Goal: Task Accomplishment & Management: Use online tool/utility

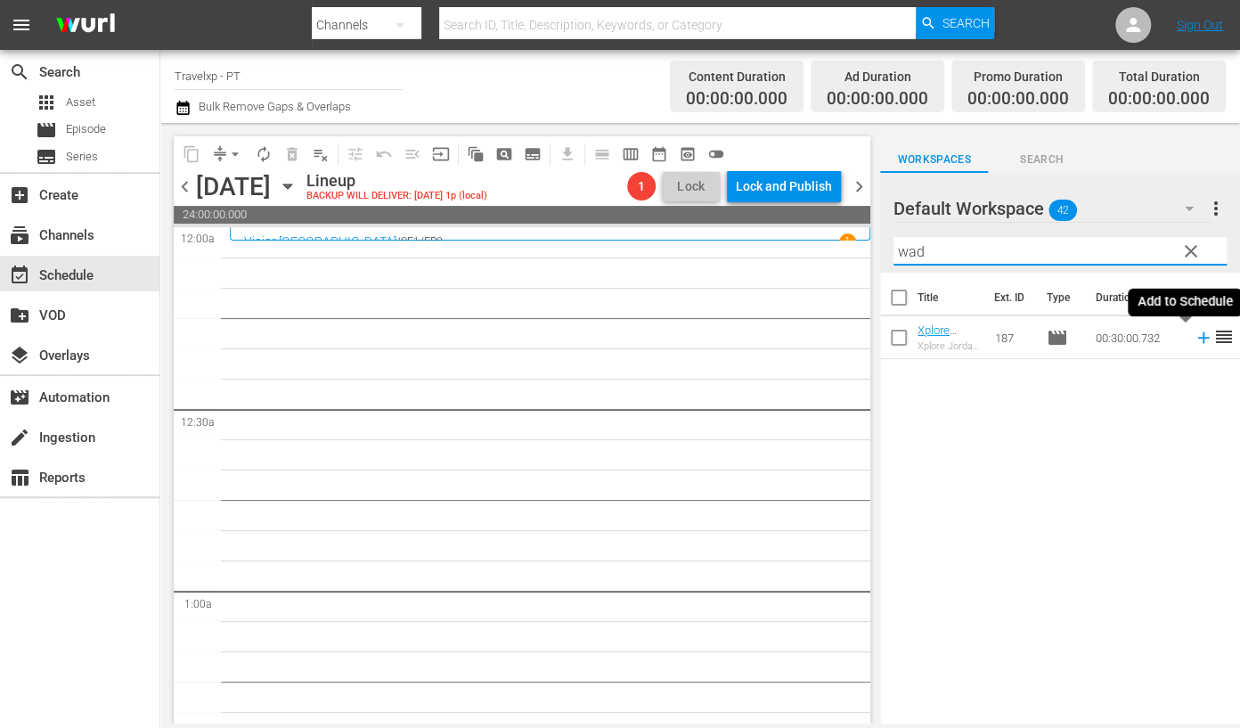
click at [1172, 342] on icon at bounding box center [1203, 338] width 12 height 12
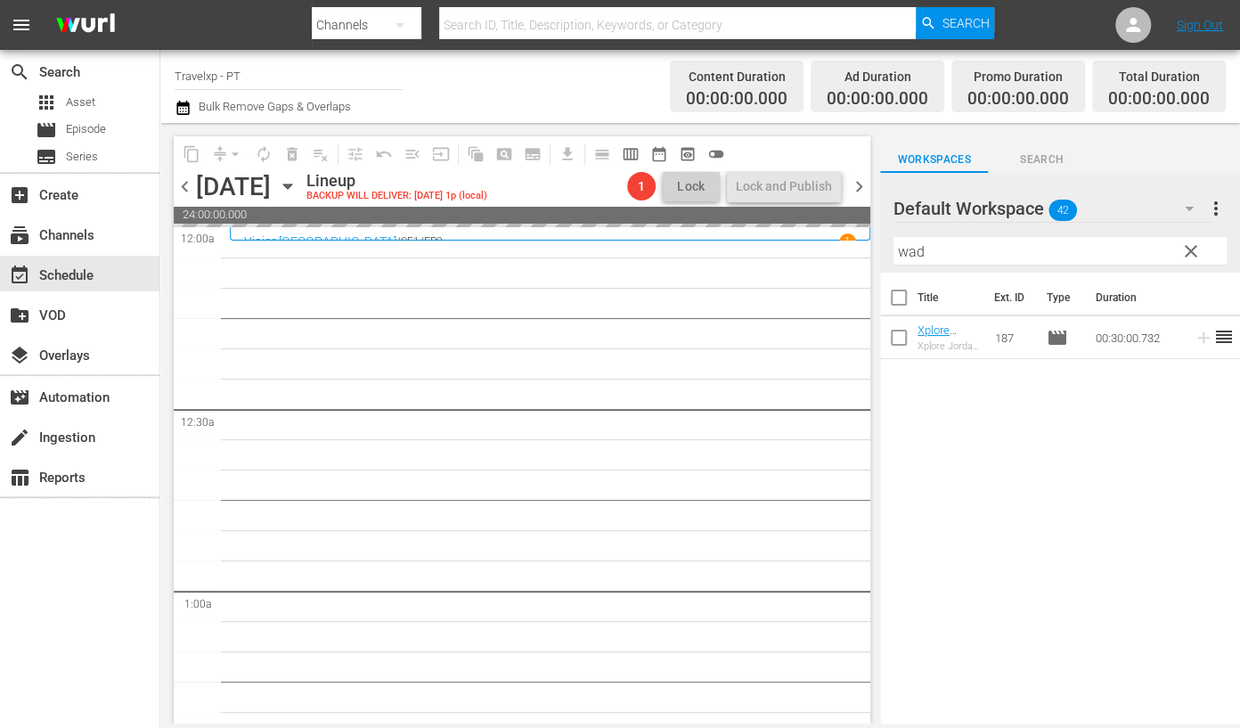
click at [909, 252] on input "wad" at bounding box center [1059, 251] width 333 height 29
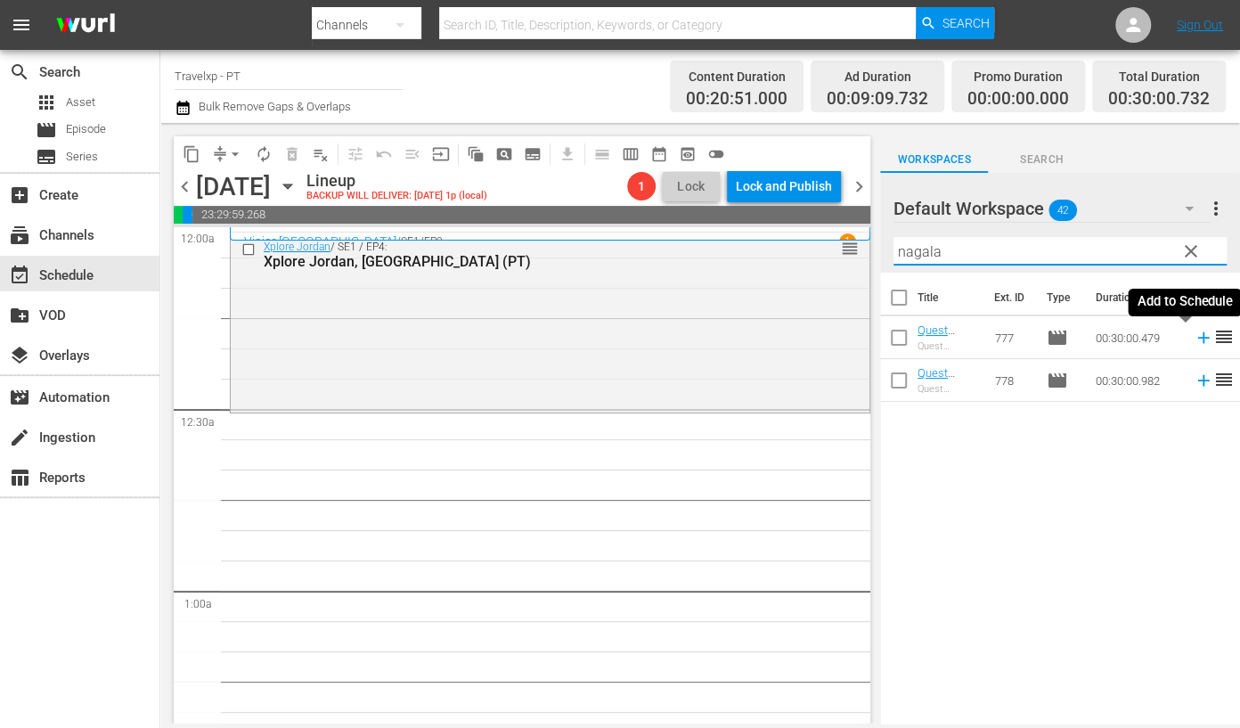
drag, startPoint x: 1185, startPoint y: 339, endPoint x: 1171, endPoint y: 327, distance: 18.3
click at [1172, 339] on icon at bounding box center [1203, 338] width 20 height 20
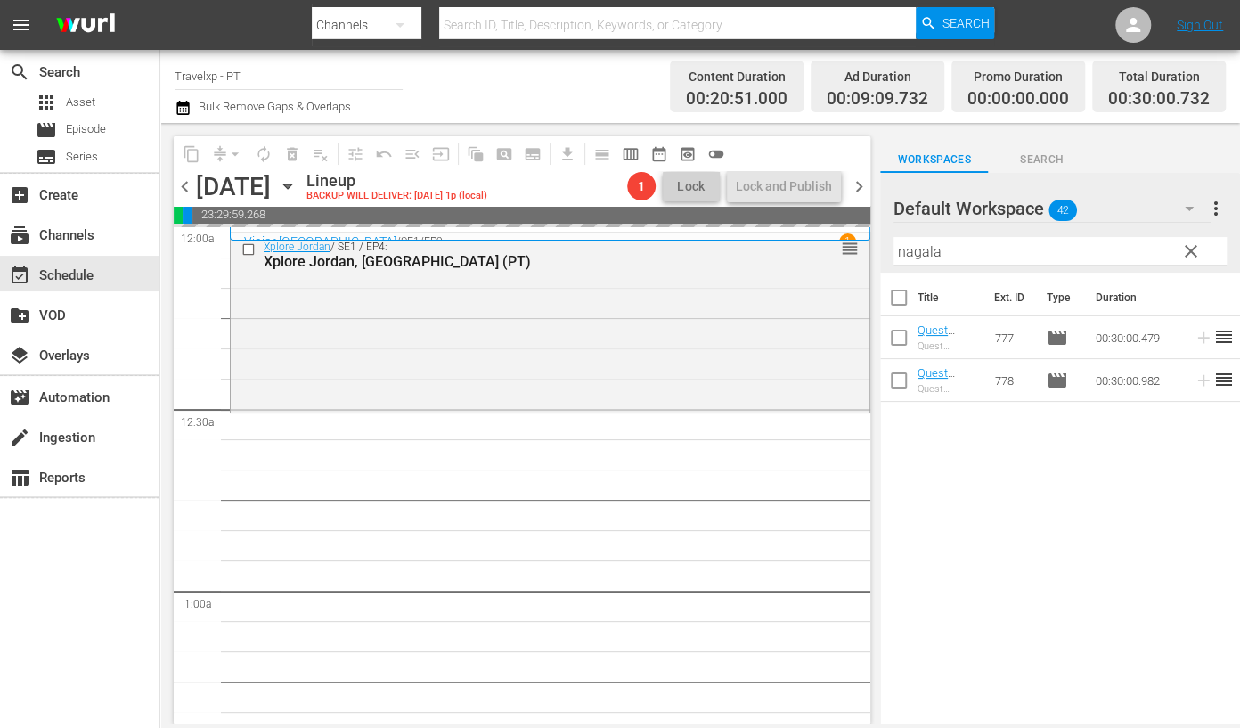
click at [918, 257] on input "nagala" at bounding box center [1059, 251] width 333 height 29
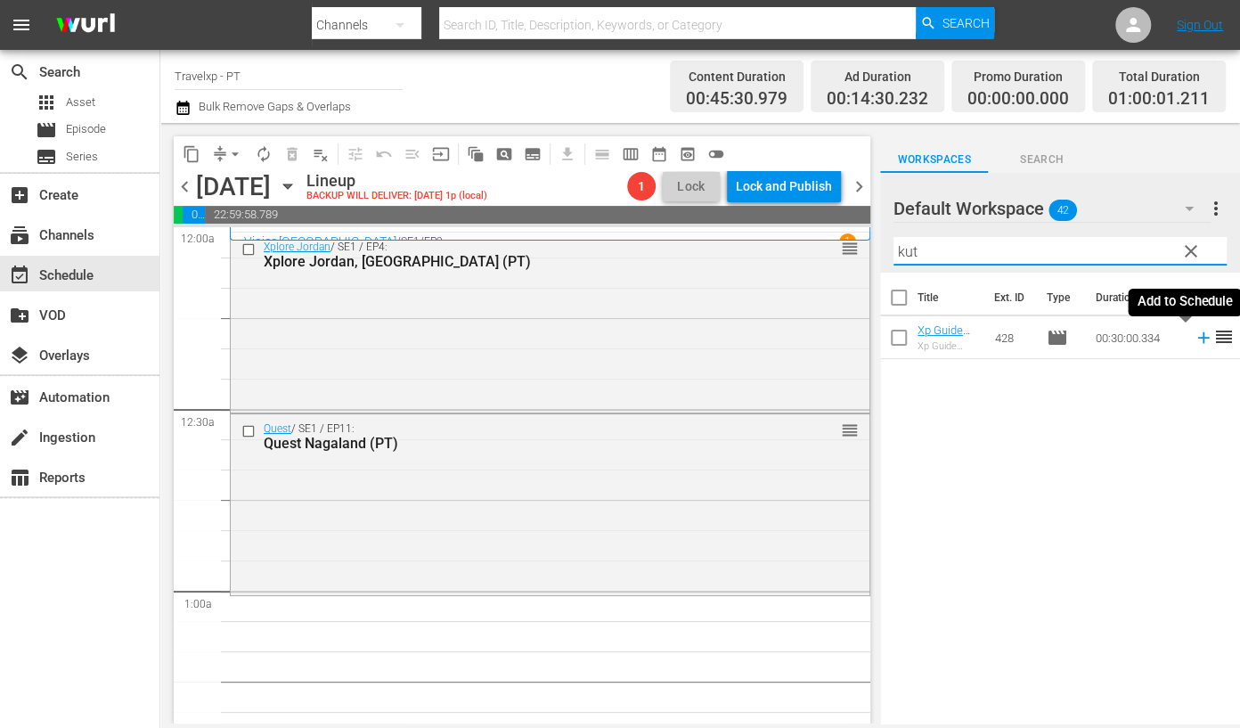
click at [1172, 338] on icon at bounding box center [1203, 338] width 20 height 20
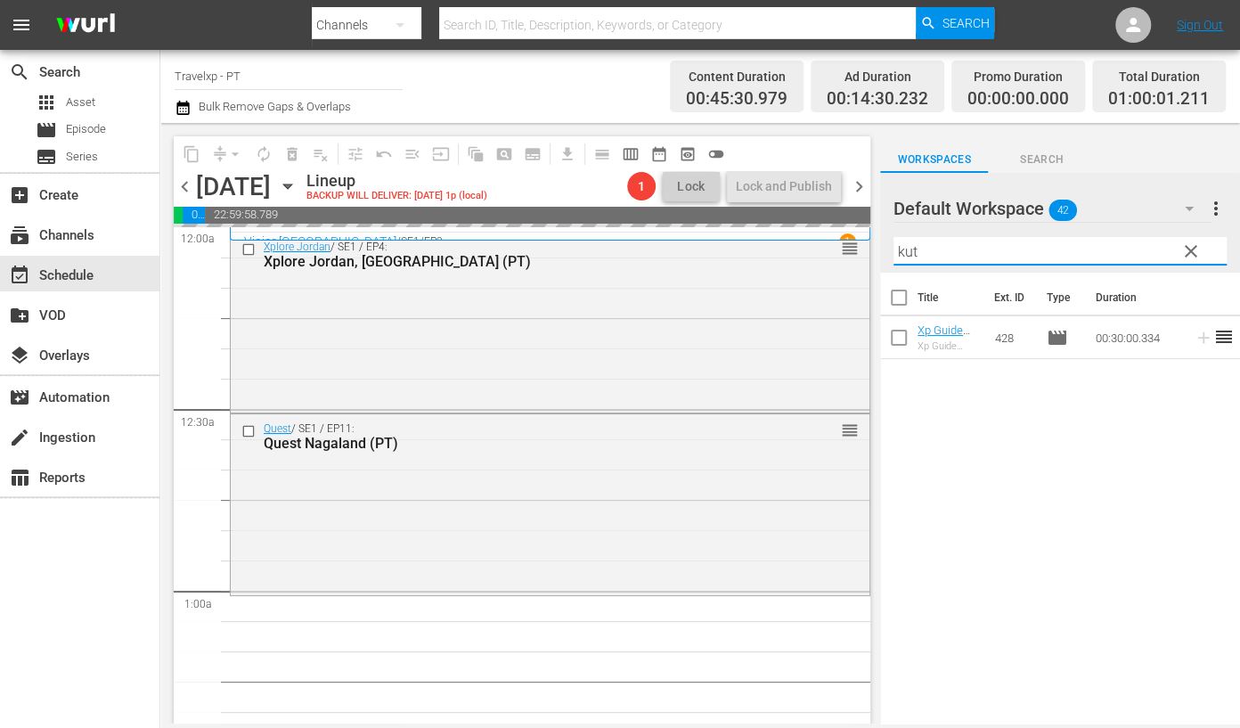
click at [903, 251] on input "kut" at bounding box center [1059, 251] width 333 height 29
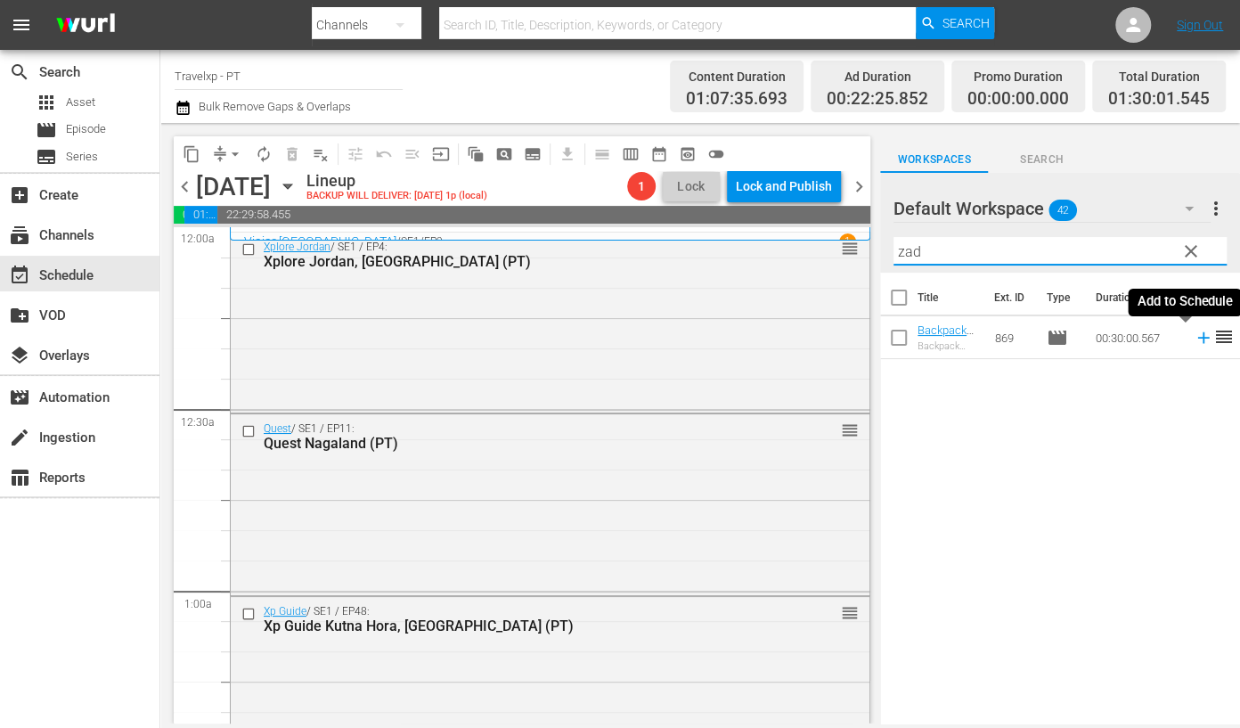
click at [1172, 338] on icon at bounding box center [1203, 338] width 20 height 20
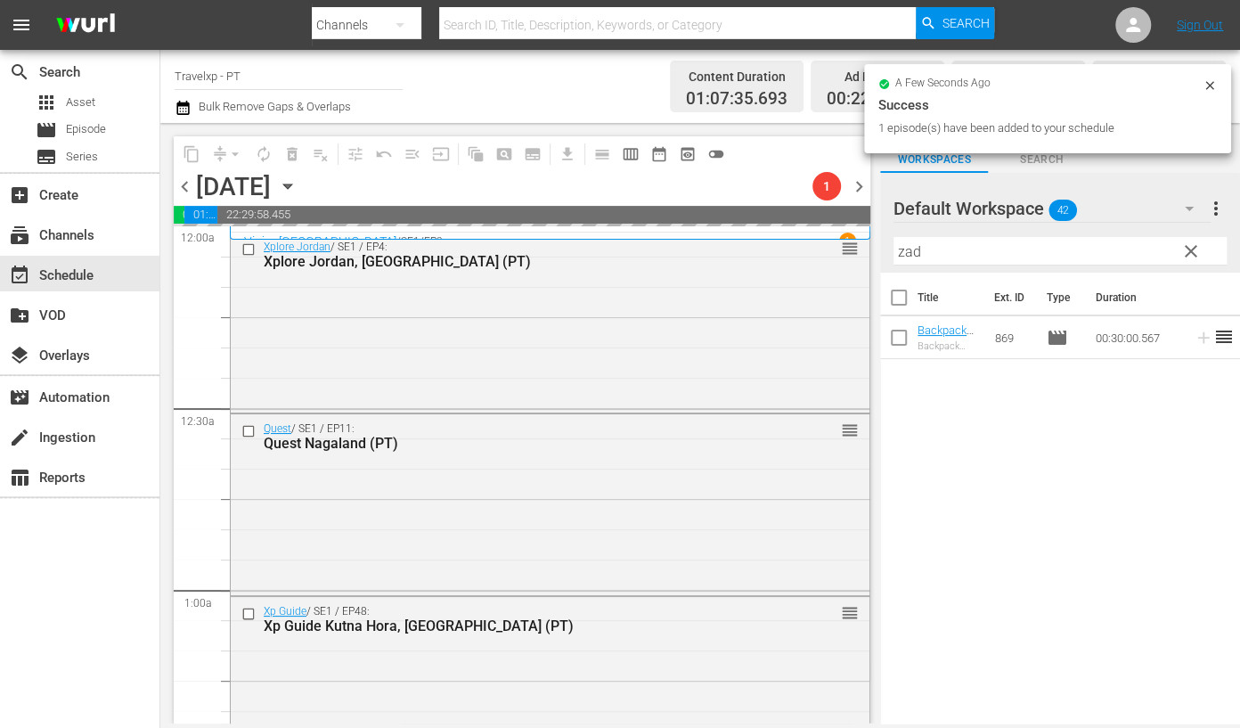
click at [911, 250] on input "zad" at bounding box center [1059, 251] width 333 height 29
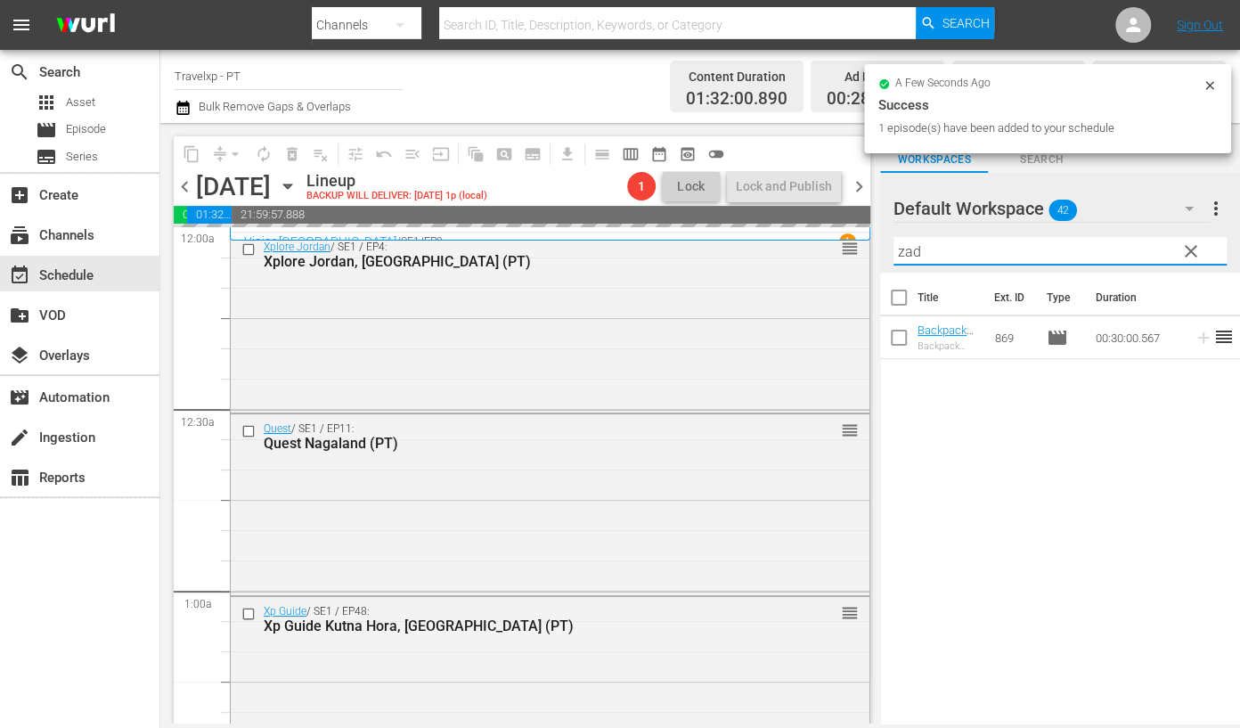
click at [911, 250] on input "zad" at bounding box center [1059, 251] width 333 height 29
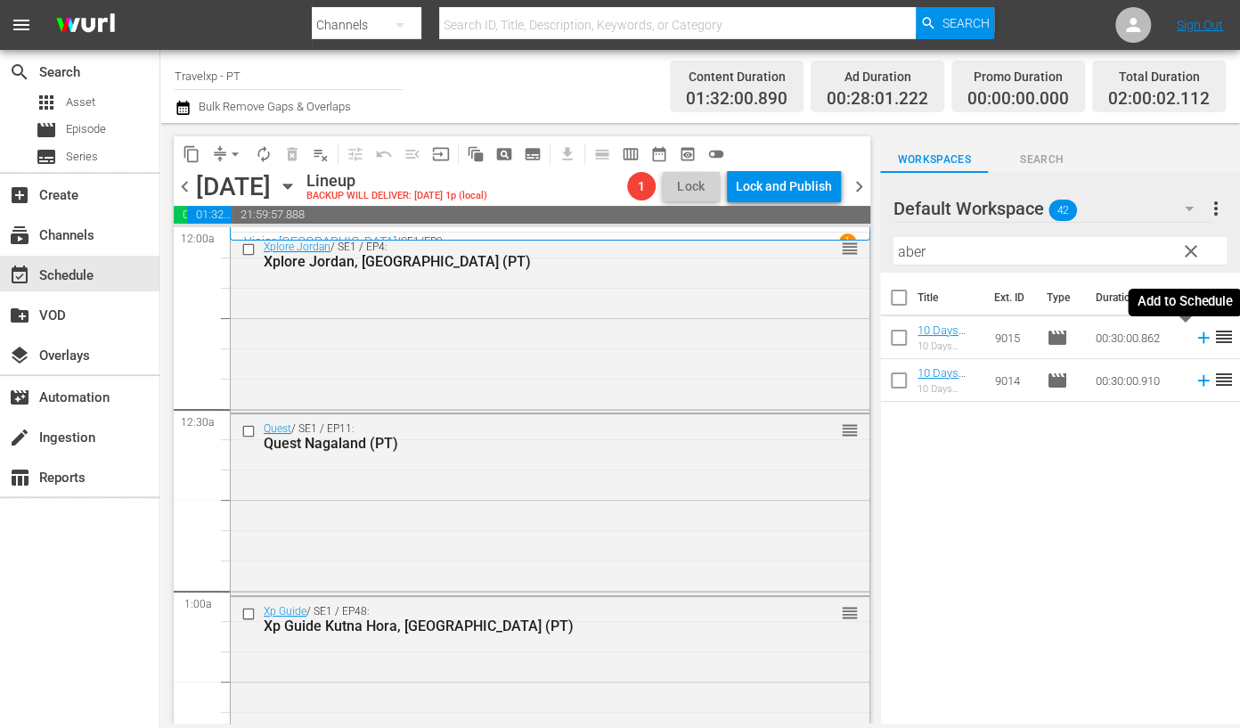
click at [1172, 338] on icon at bounding box center [1203, 338] width 20 height 20
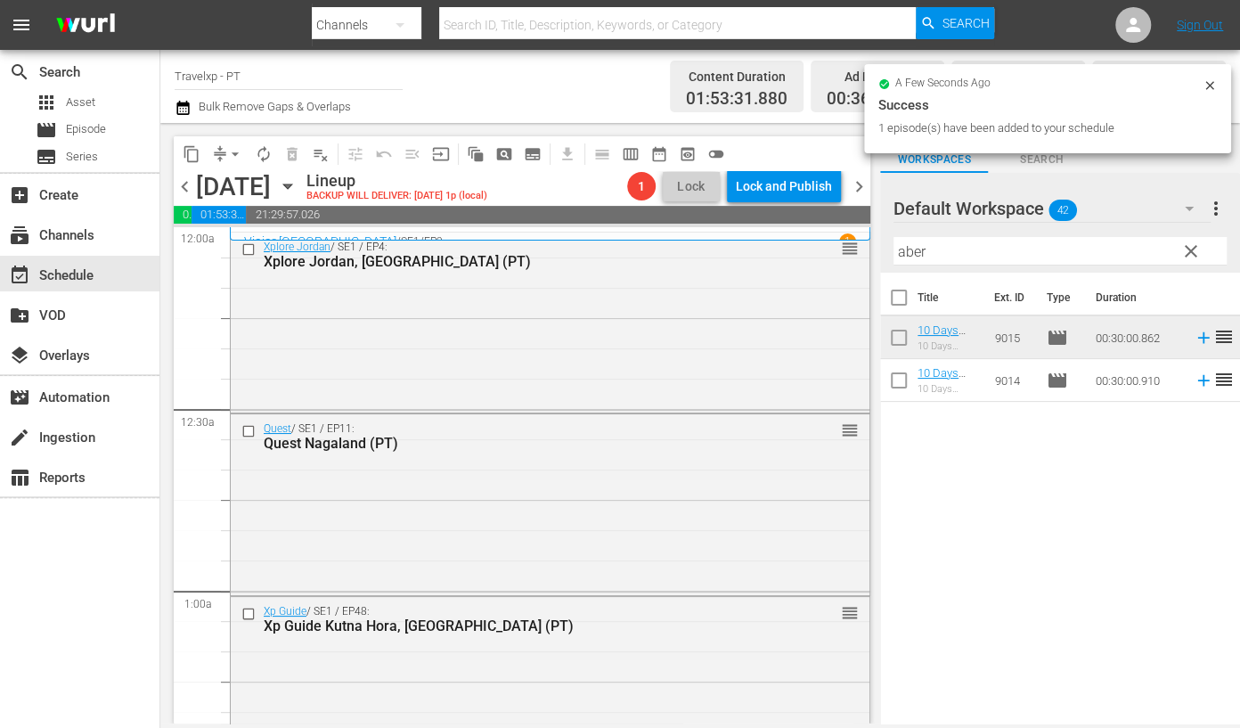
click at [908, 250] on input "aber" at bounding box center [1059, 251] width 333 height 29
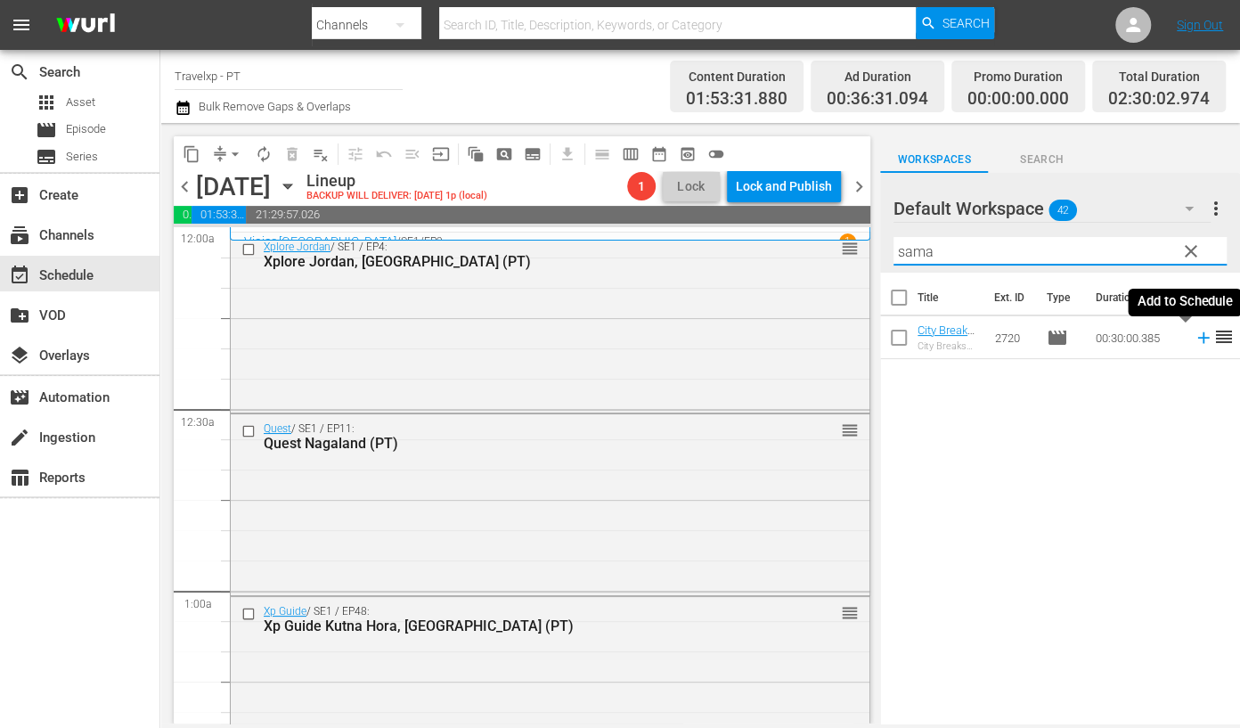
click at [1172, 338] on icon at bounding box center [1203, 338] width 20 height 20
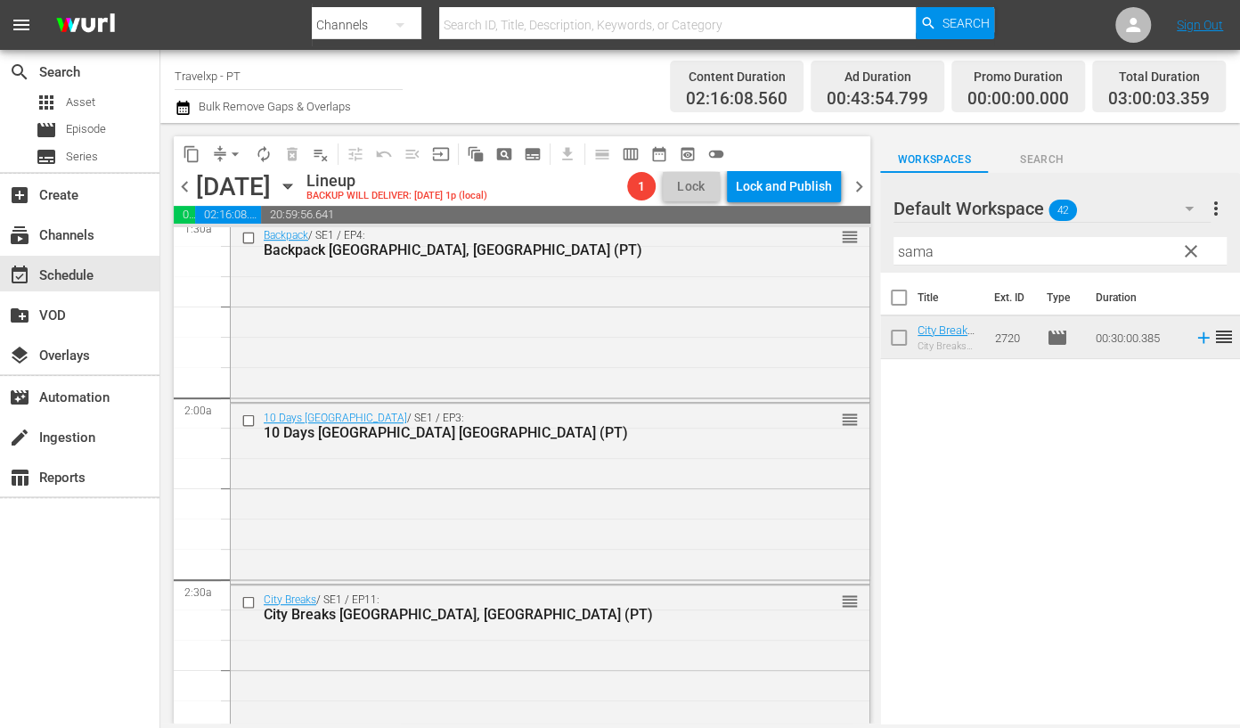
scroll to position [778, 0]
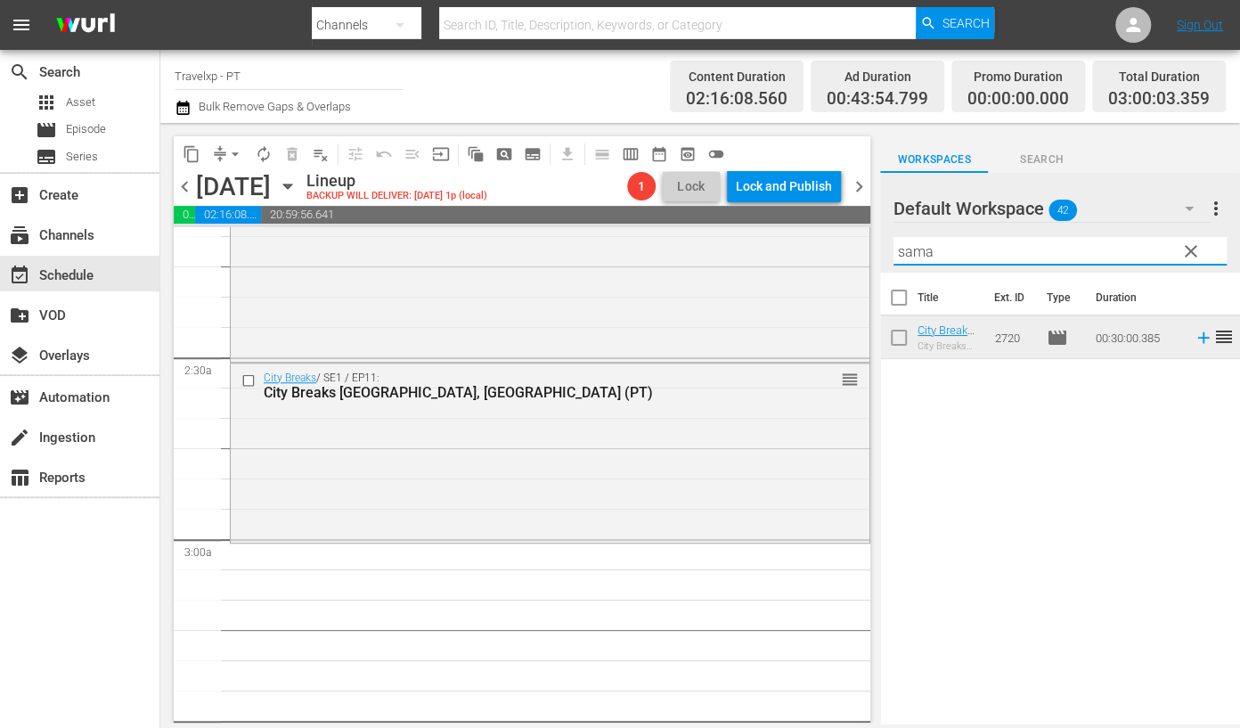
click at [930, 256] on input "sama" at bounding box center [1059, 251] width 333 height 29
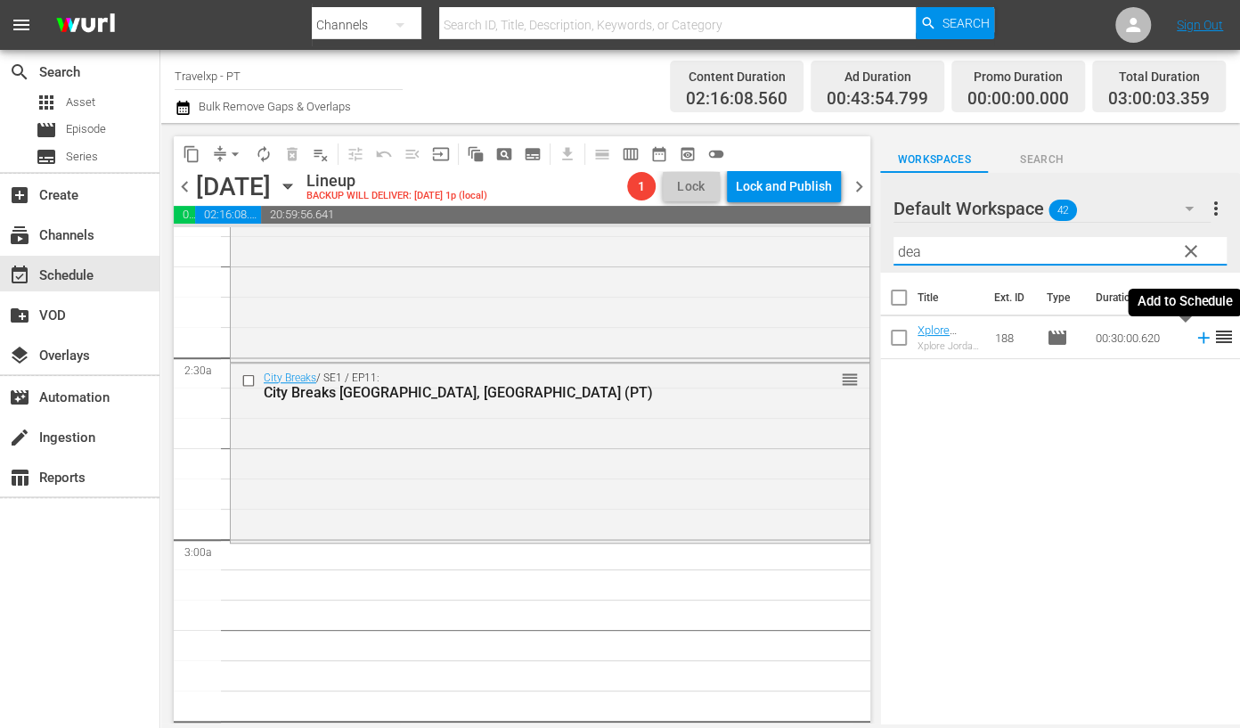
click at [1172, 340] on icon at bounding box center [1203, 338] width 20 height 20
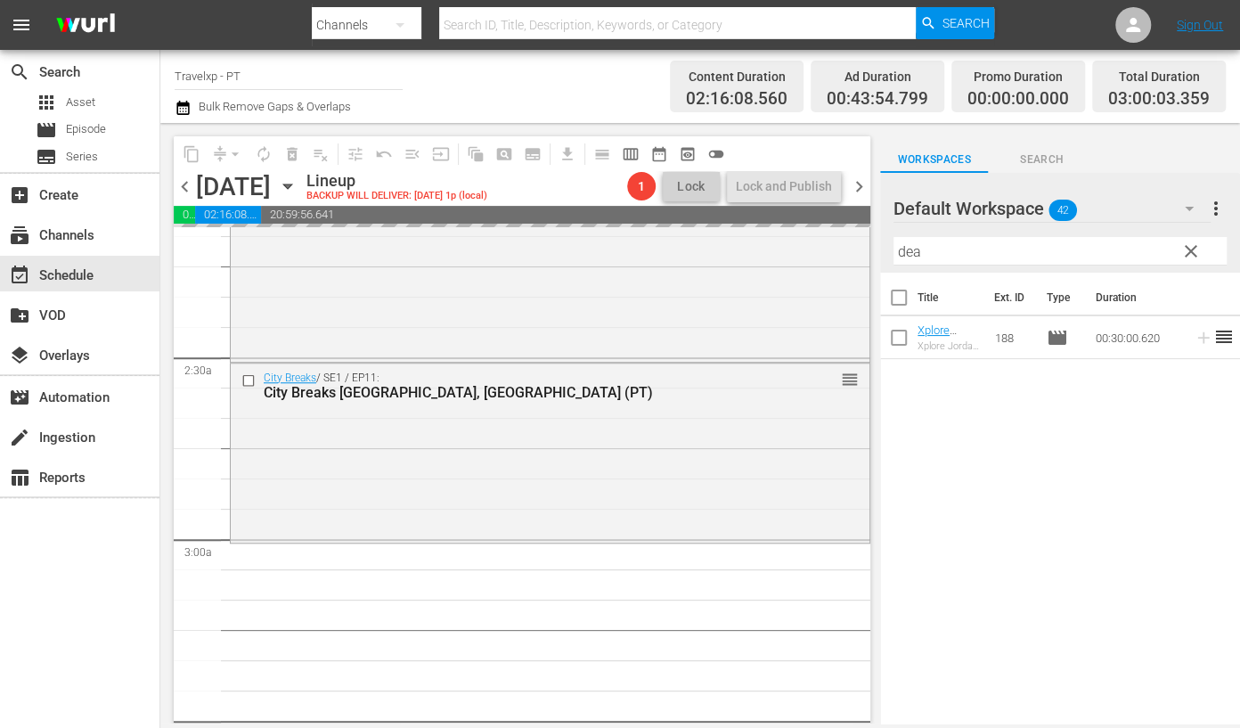
click at [901, 257] on input "dea" at bounding box center [1059, 251] width 333 height 29
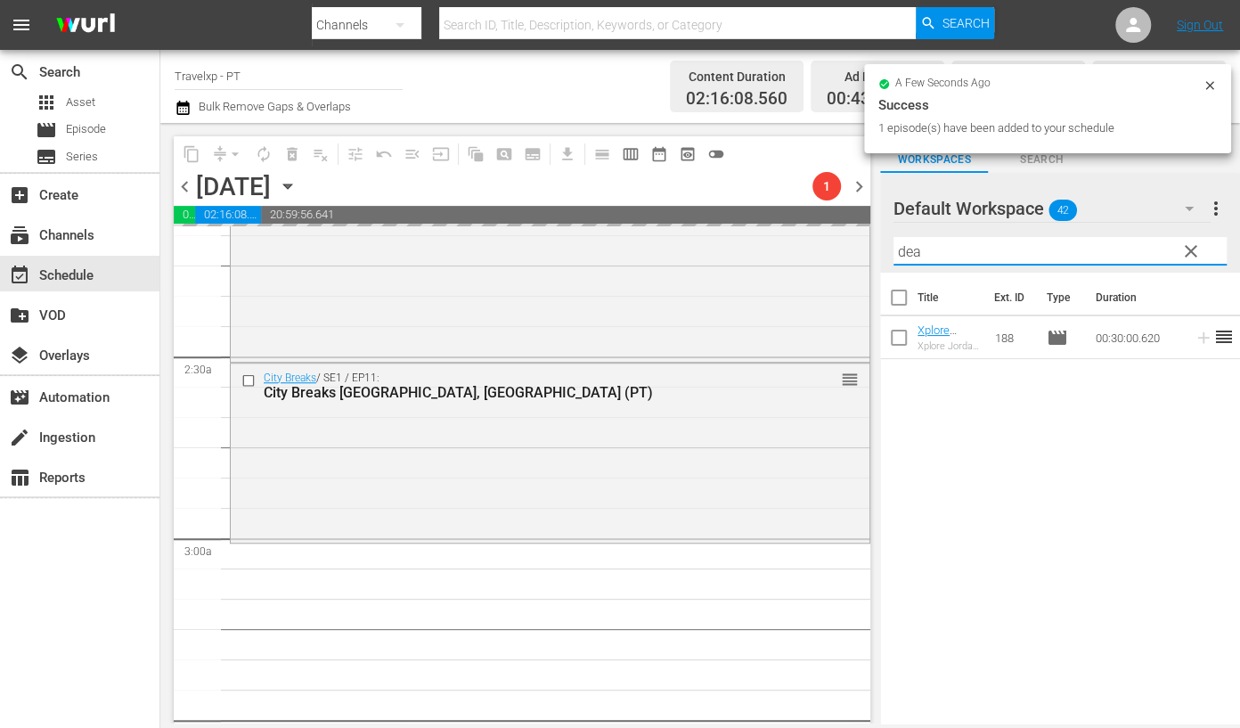
click at [901, 257] on input "dea" at bounding box center [1059, 251] width 333 height 29
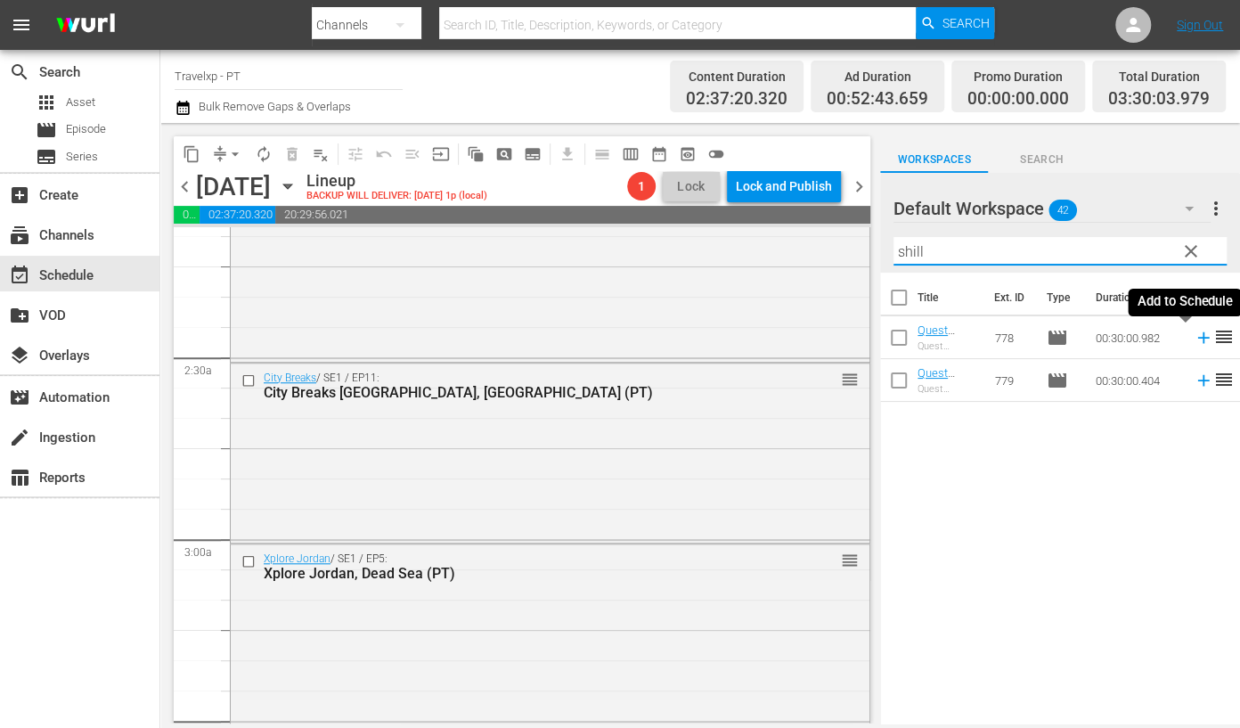
click at [1172, 336] on icon at bounding box center [1203, 338] width 12 height 12
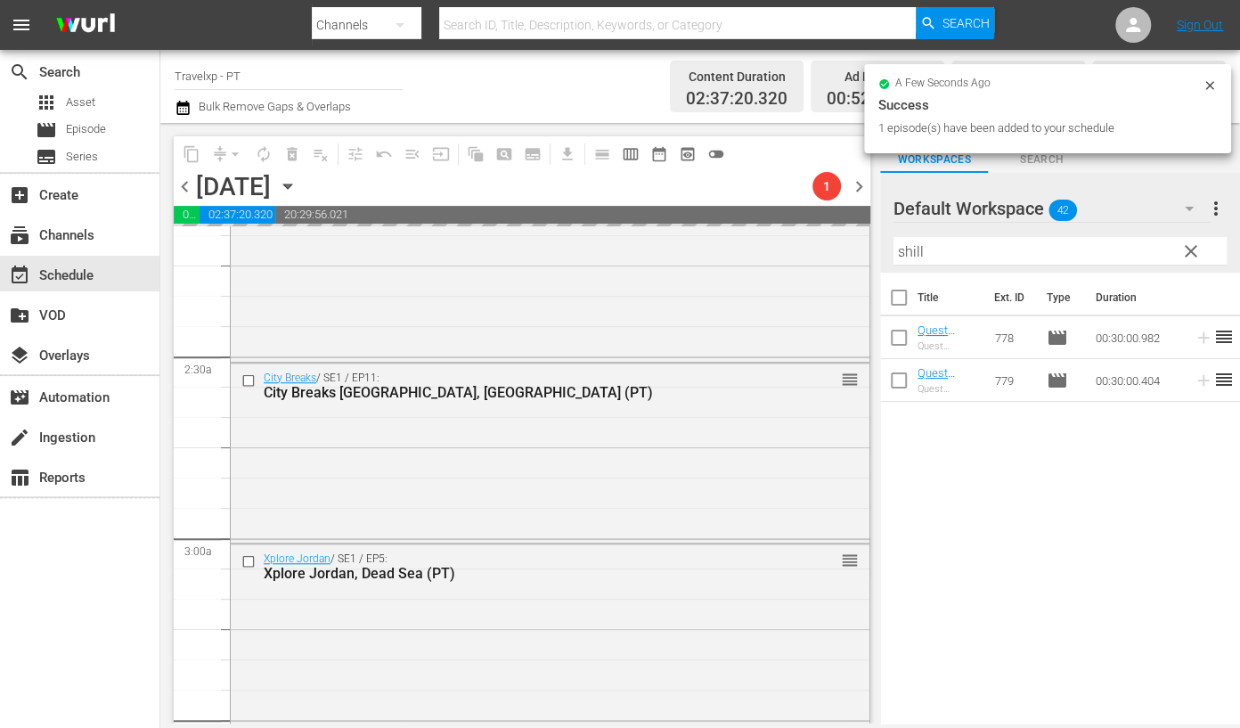
click at [911, 248] on input "shill" at bounding box center [1059, 251] width 333 height 29
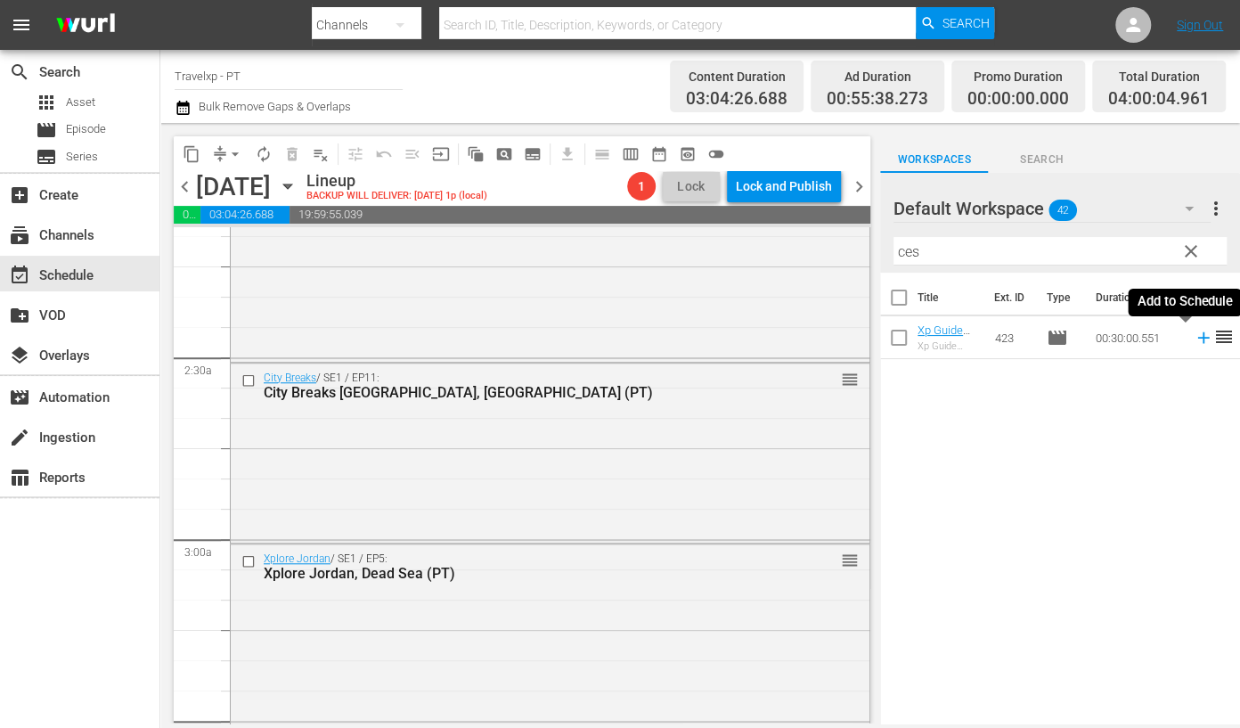
click at [1172, 338] on icon at bounding box center [1203, 338] width 20 height 20
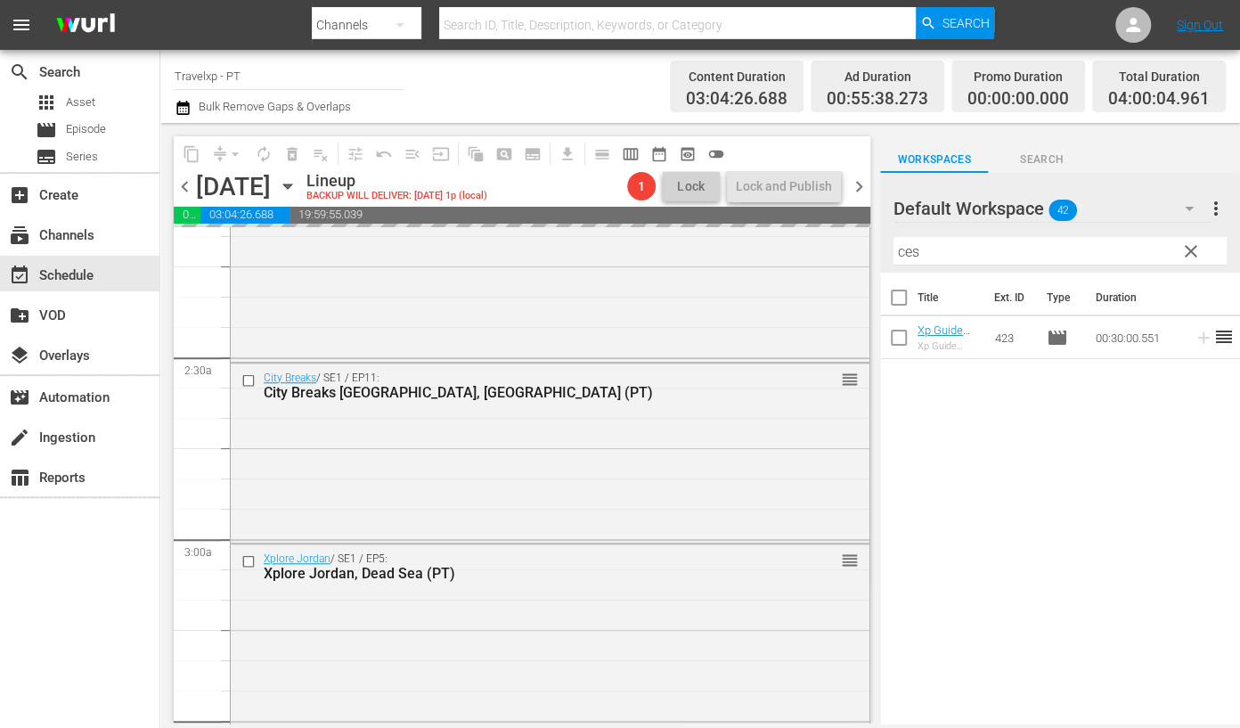
click at [902, 250] on input "ces" at bounding box center [1059, 251] width 333 height 29
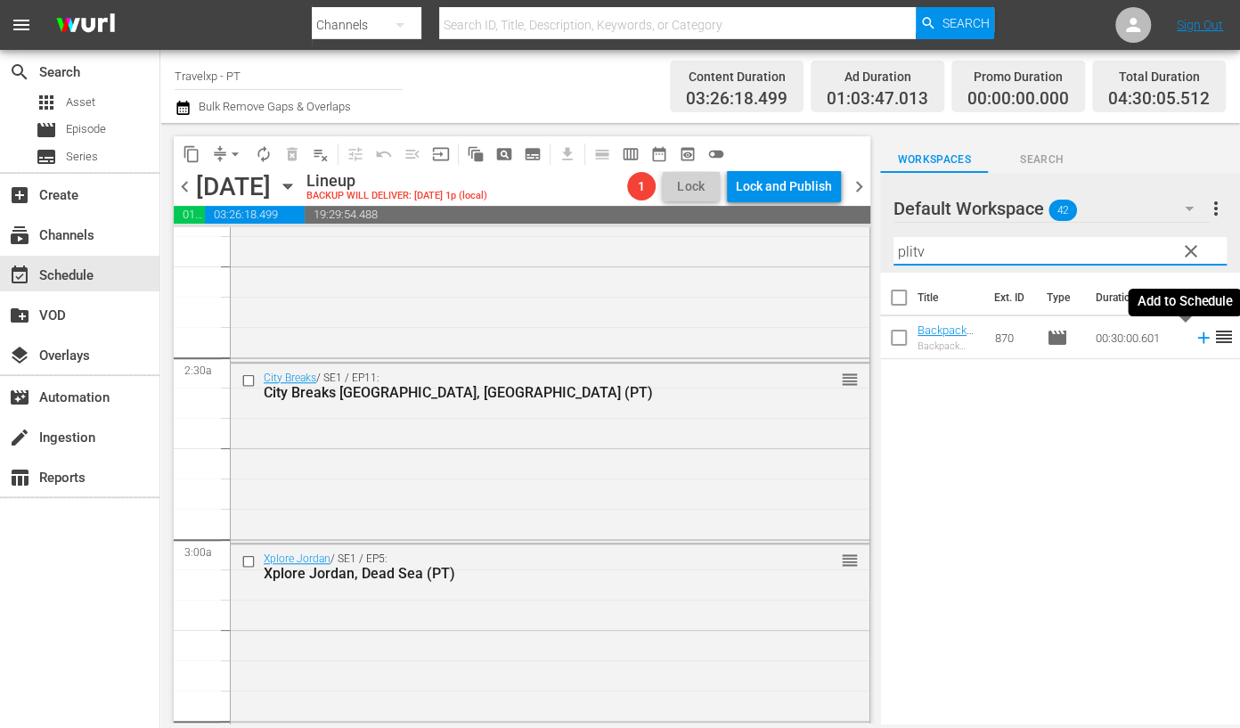
click at [1172, 337] on icon at bounding box center [1203, 338] width 12 height 12
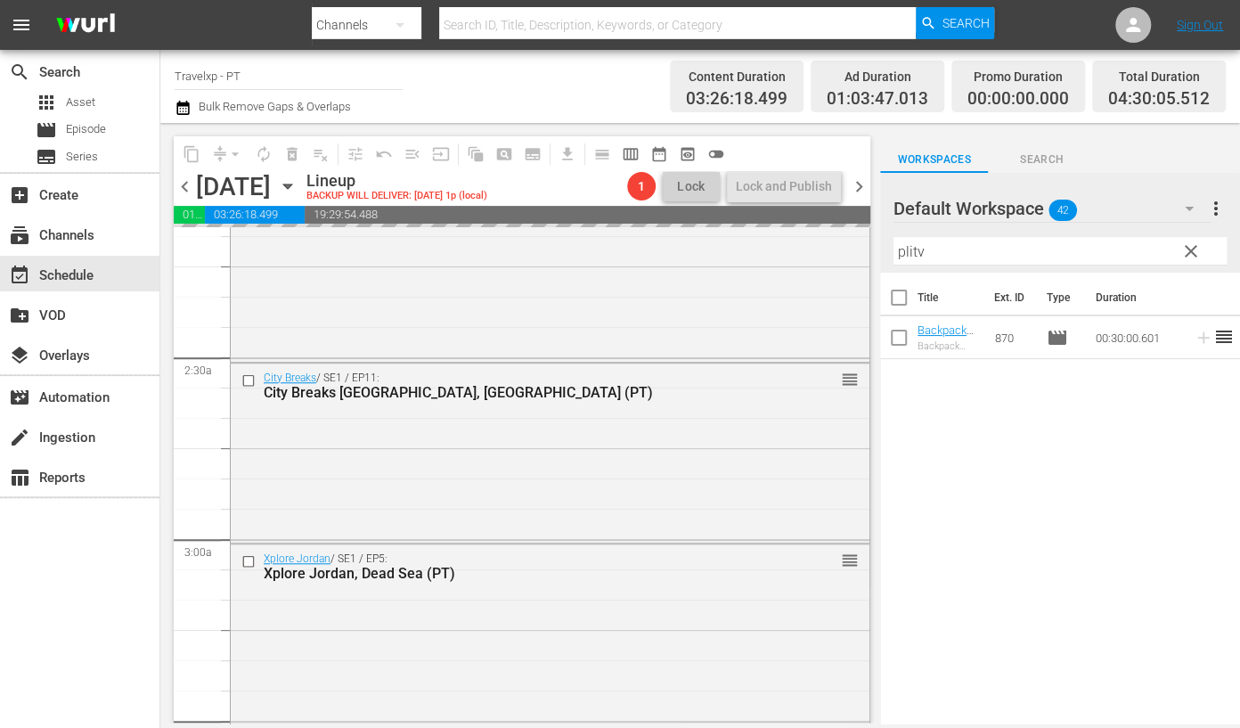
click at [904, 250] on input "plitv" at bounding box center [1059, 251] width 333 height 29
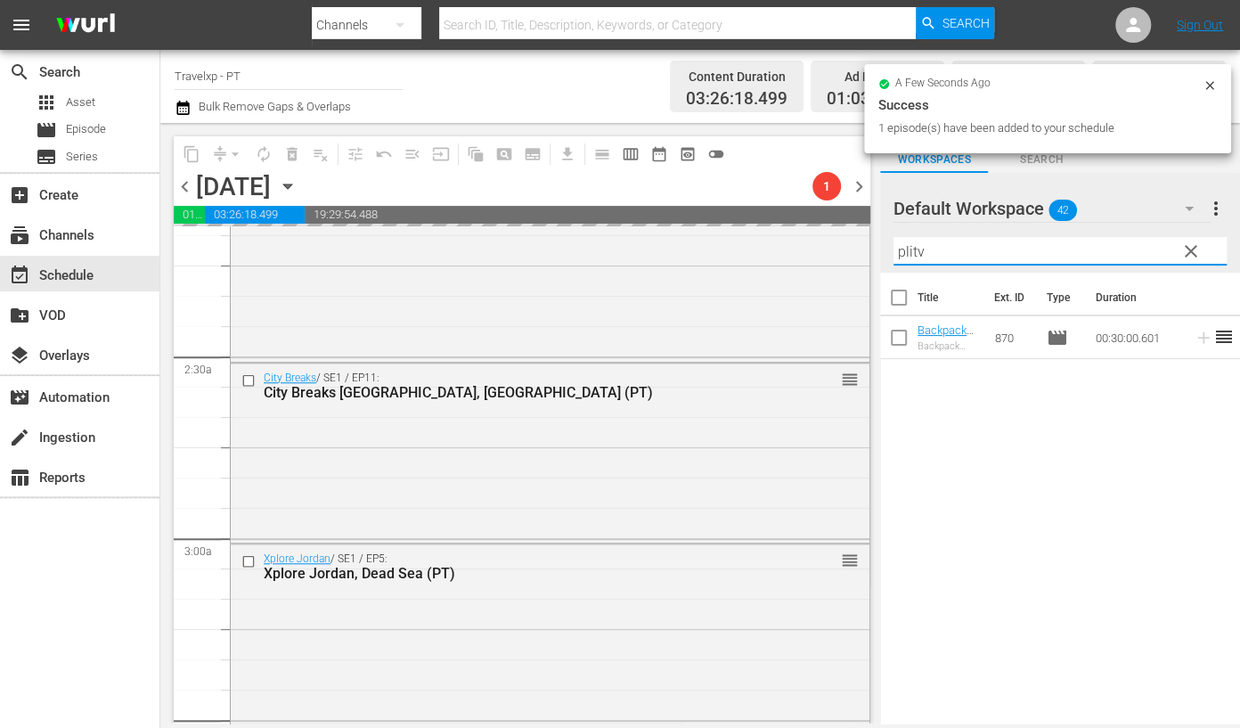
click at [904, 250] on input "plitv" at bounding box center [1059, 251] width 333 height 29
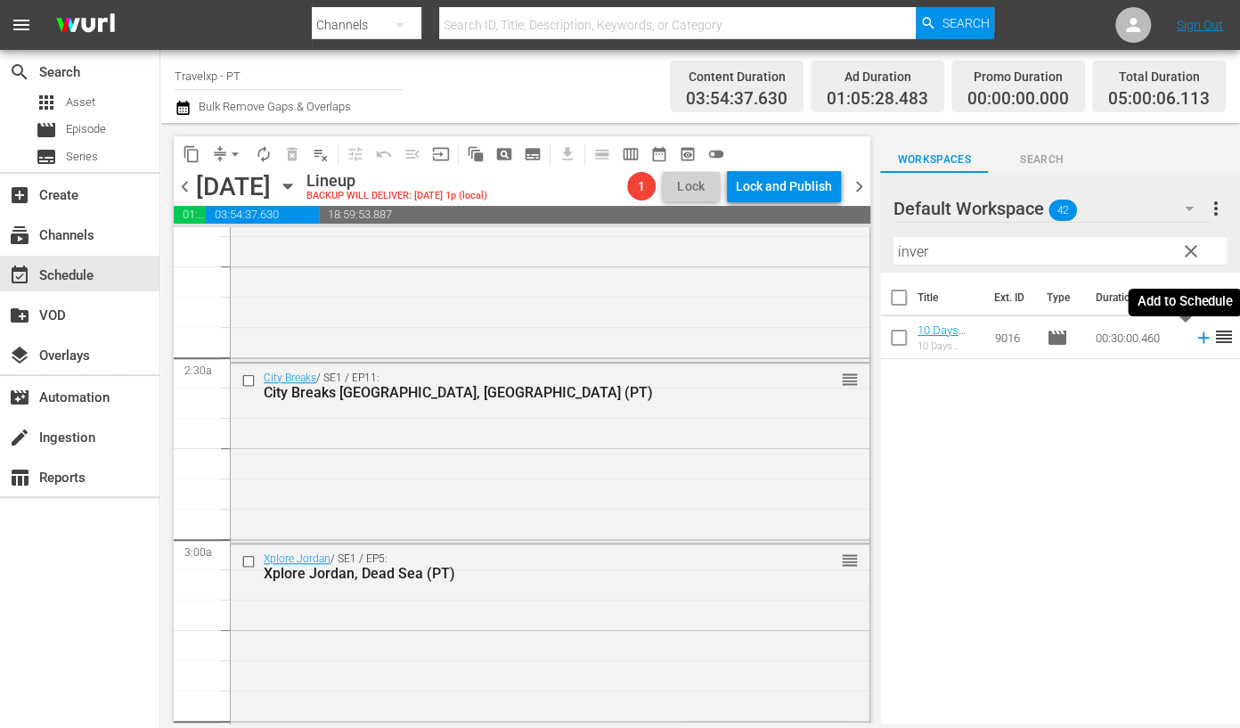
click at [1172, 336] on icon at bounding box center [1203, 338] width 20 height 20
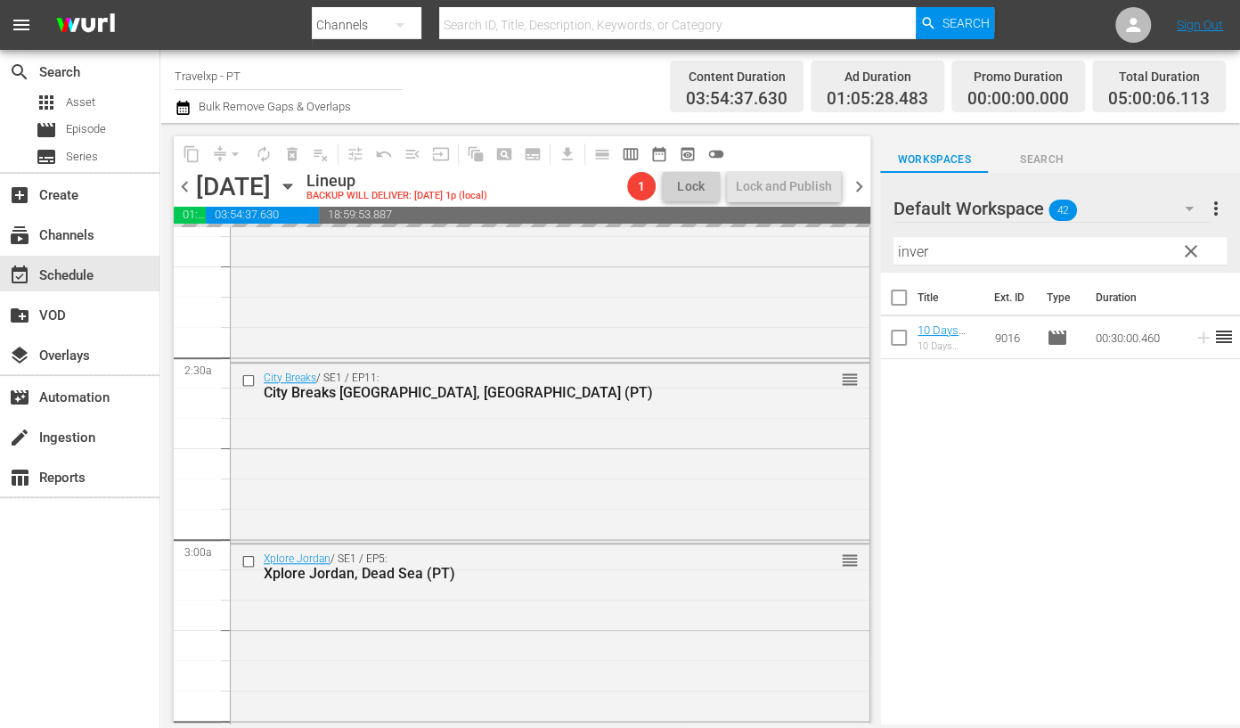
click at [913, 252] on input "inver" at bounding box center [1059, 251] width 333 height 29
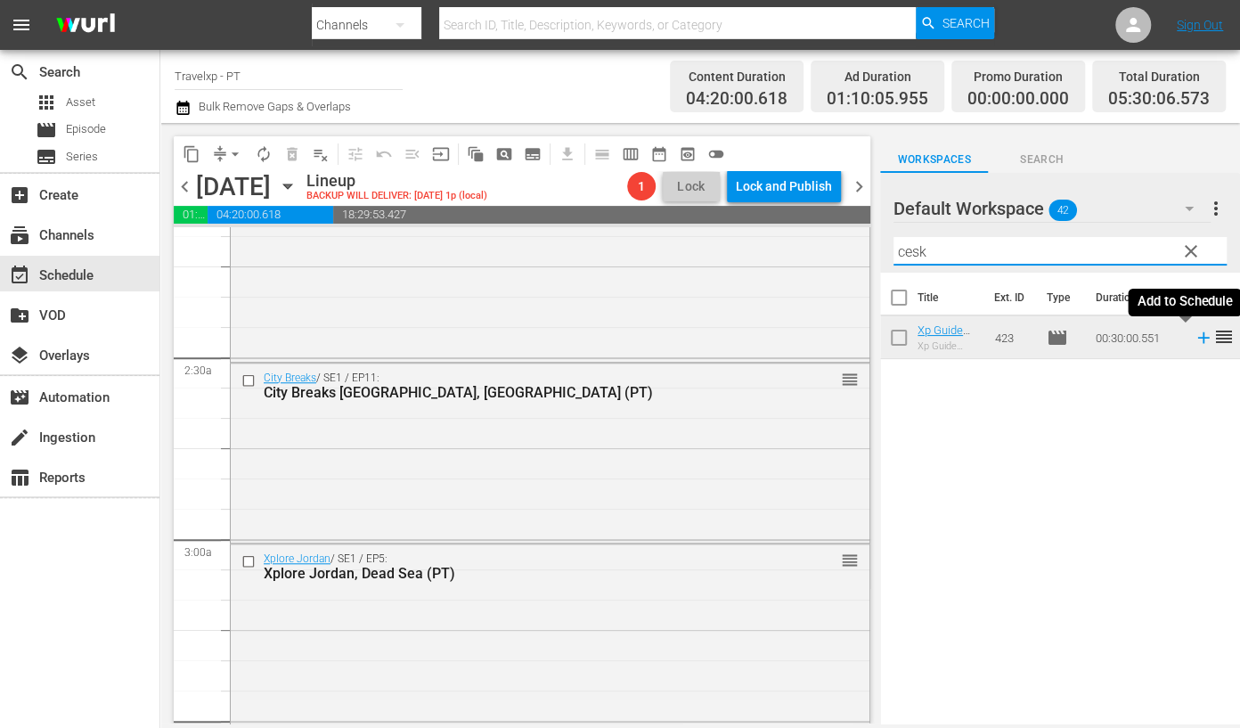
click at [1172, 338] on icon at bounding box center [1203, 338] width 20 height 20
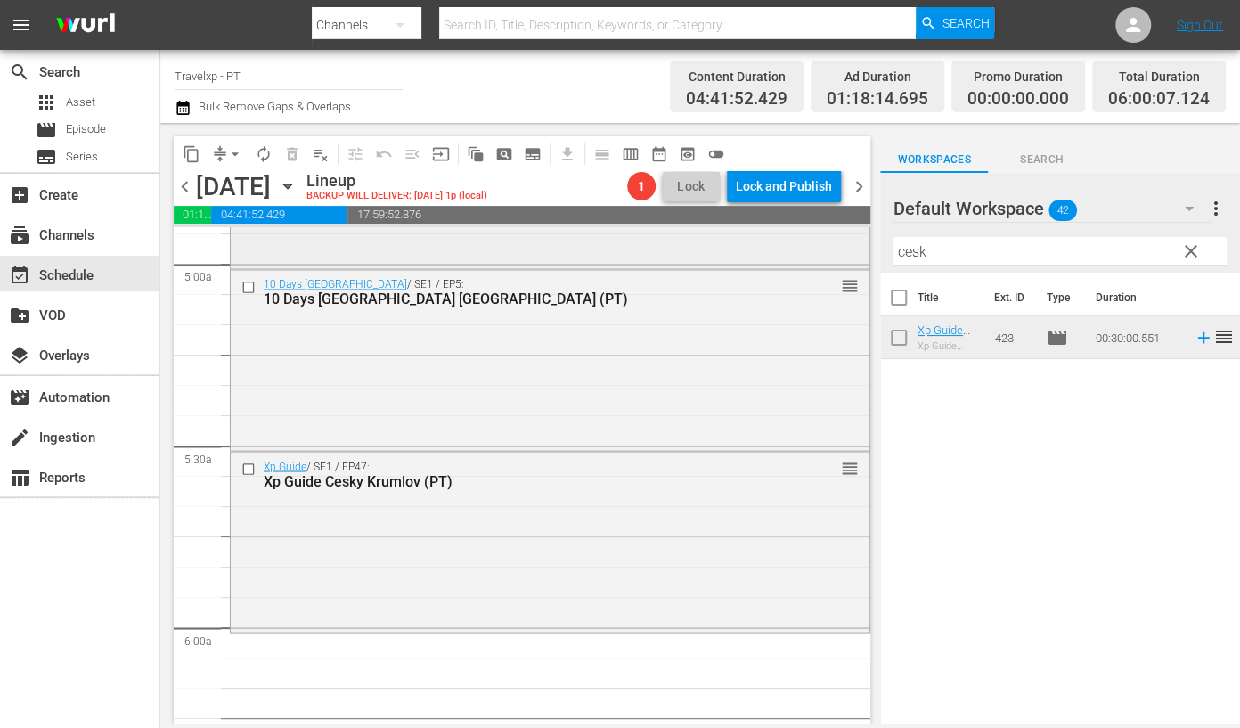
scroll to position [1893, 0]
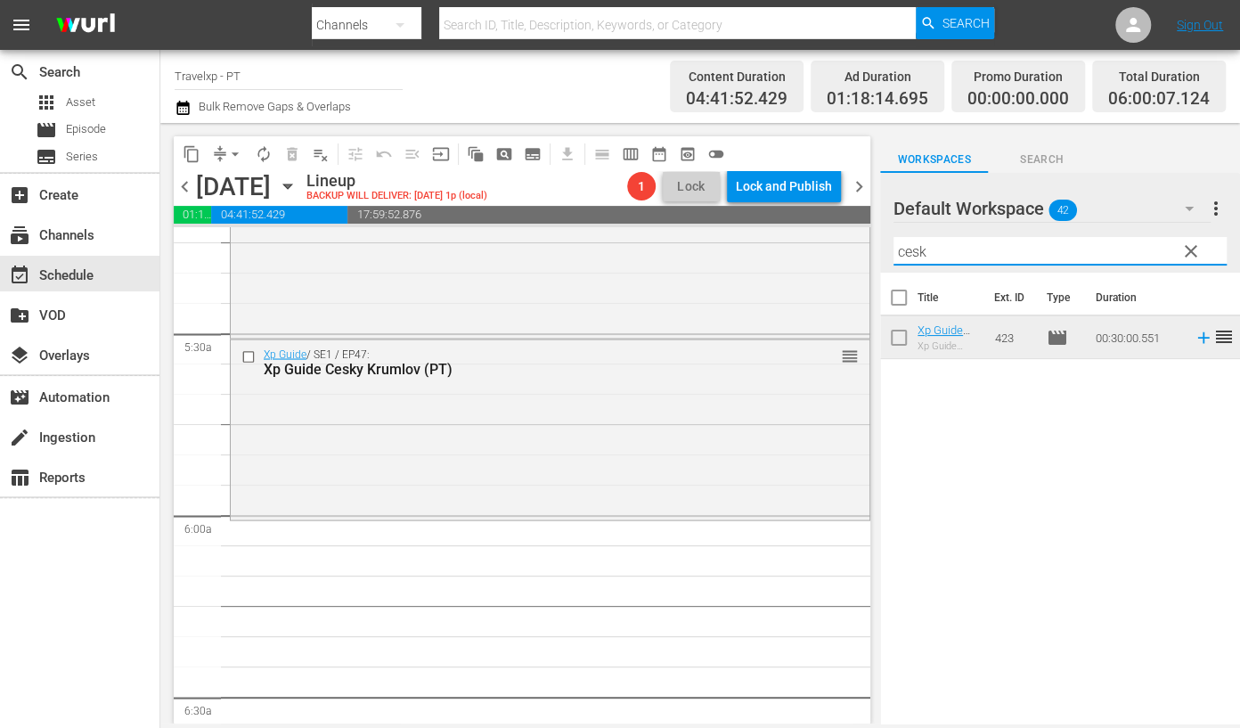
click at [908, 251] on input "cesk" at bounding box center [1059, 251] width 333 height 29
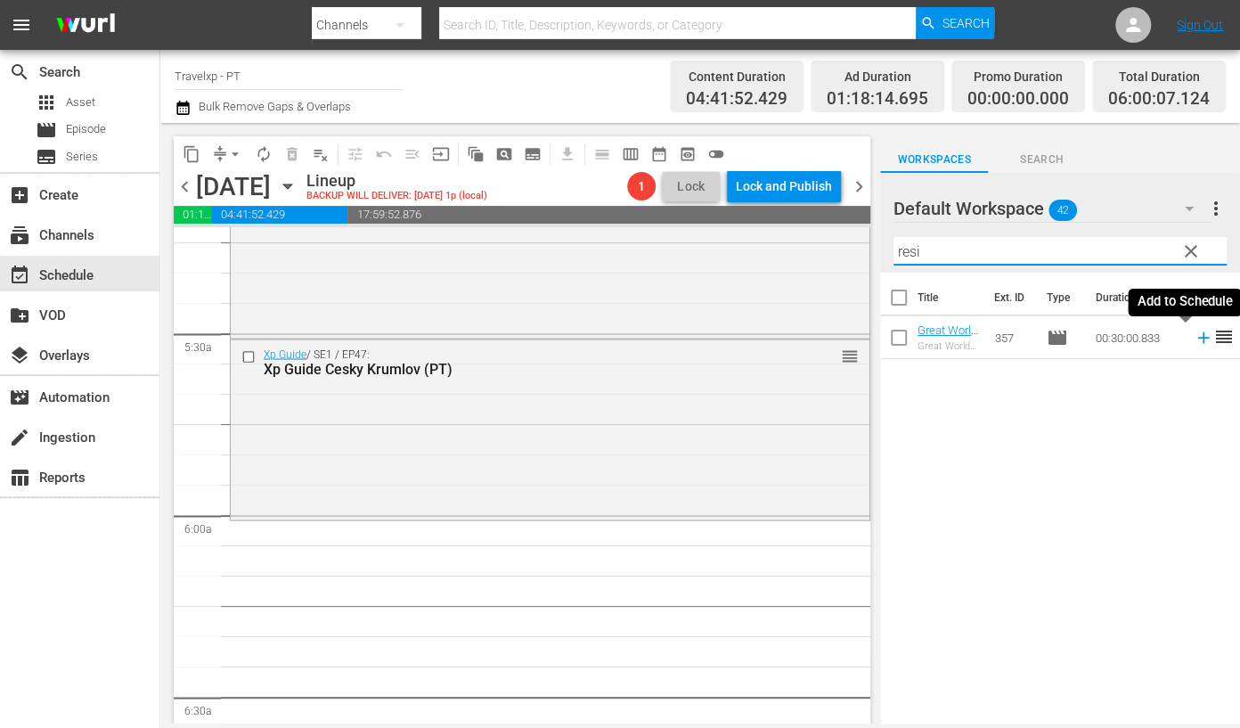
click at [1172, 340] on icon at bounding box center [1203, 338] width 12 height 12
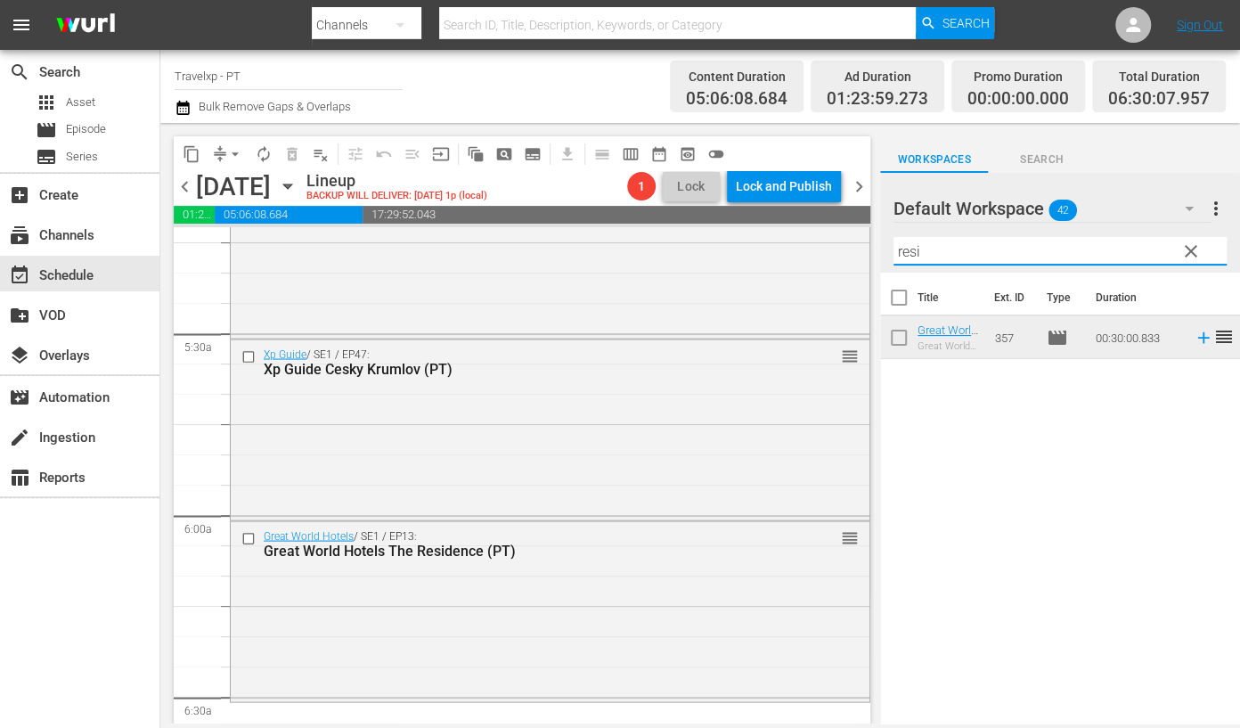
click at [910, 250] on input "resi" at bounding box center [1059, 251] width 333 height 29
click at [1172, 380] on icon at bounding box center [1203, 381] width 12 height 12
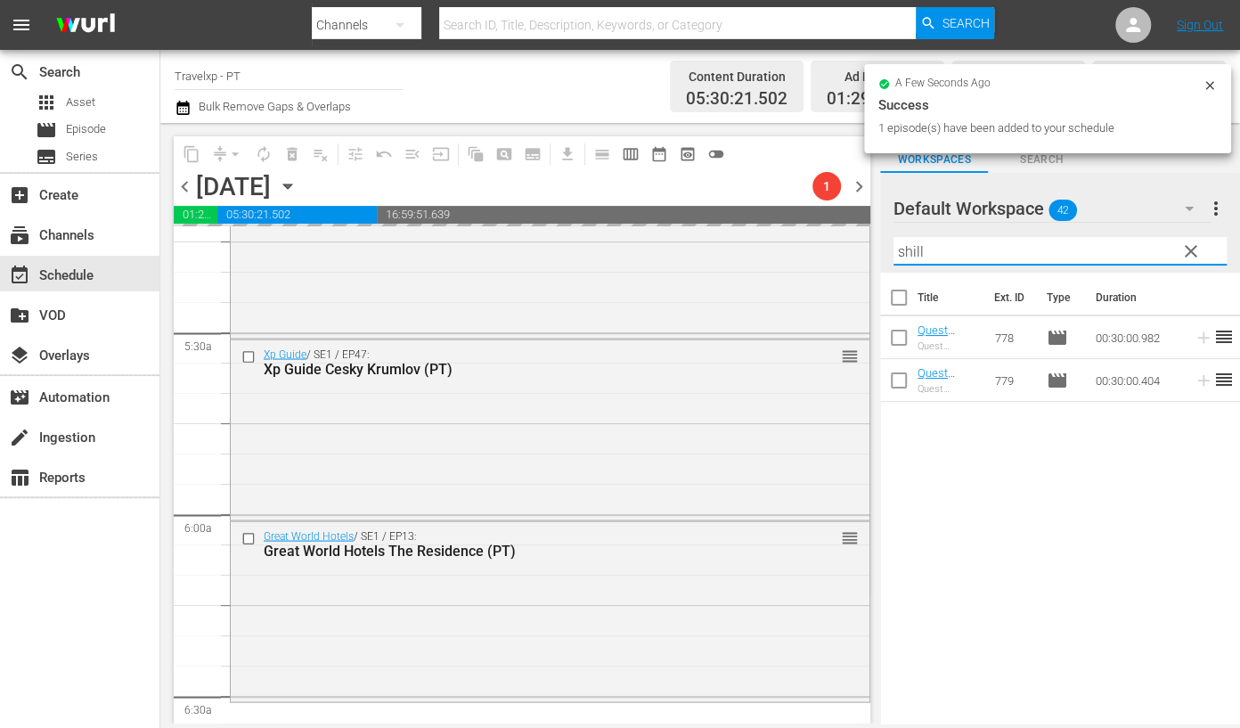
click at [914, 251] on input "shill" at bounding box center [1059, 251] width 333 height 29
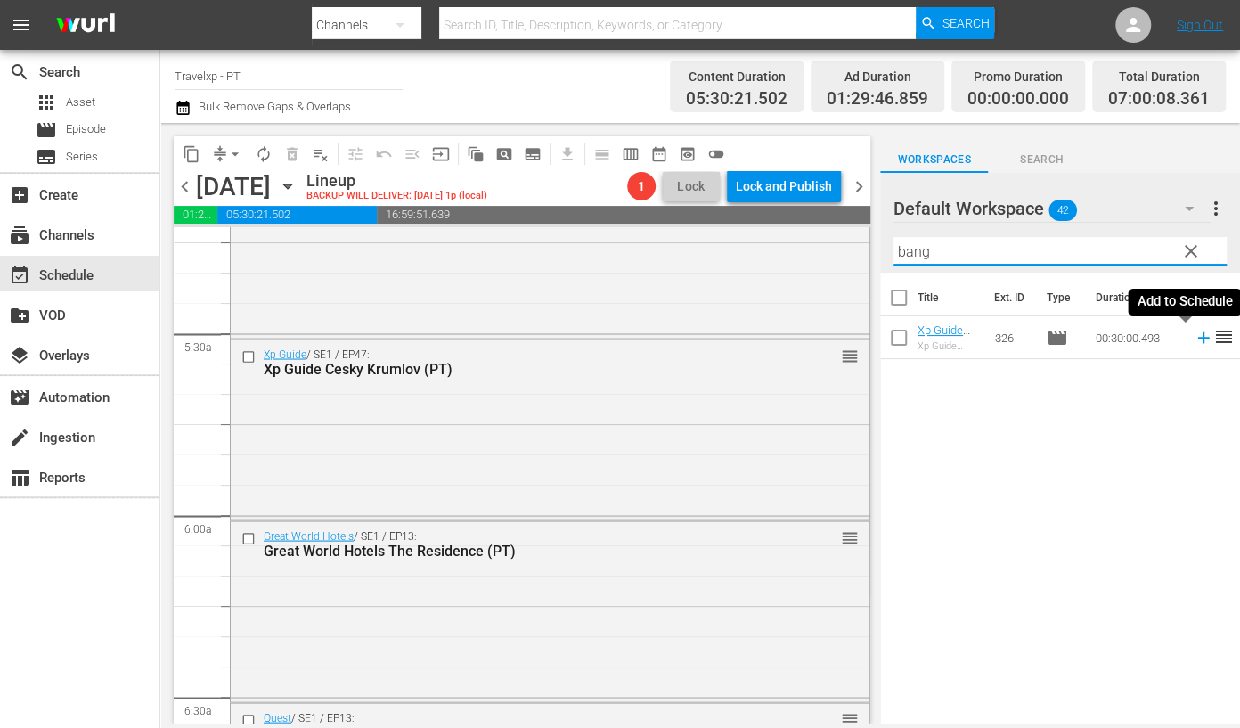
type input "bang"
click at [1172, 336] on icon at bounding box center [1203, 338] width 20 height 20
